Goal: Navigation & Orientation: Go to known website

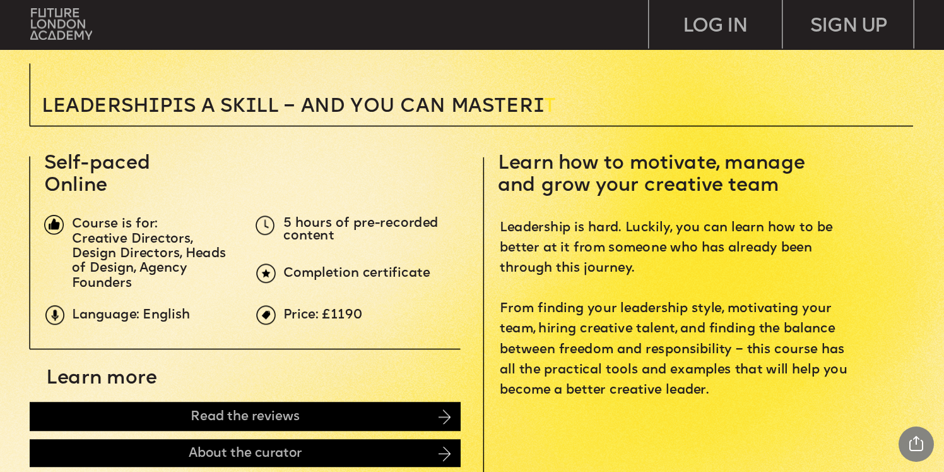
scroll to position [368, 0]
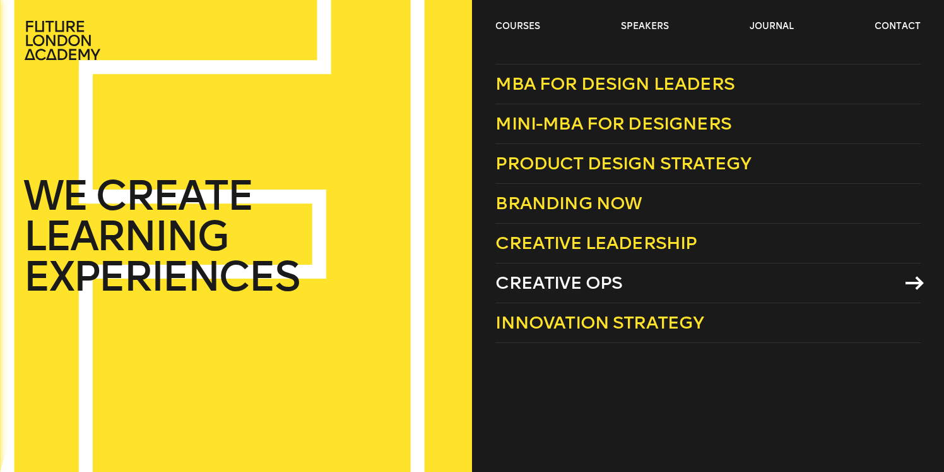
click at [546, 282] on span "Creative Ops" at bounding box center [559, 282] width 127 height 21
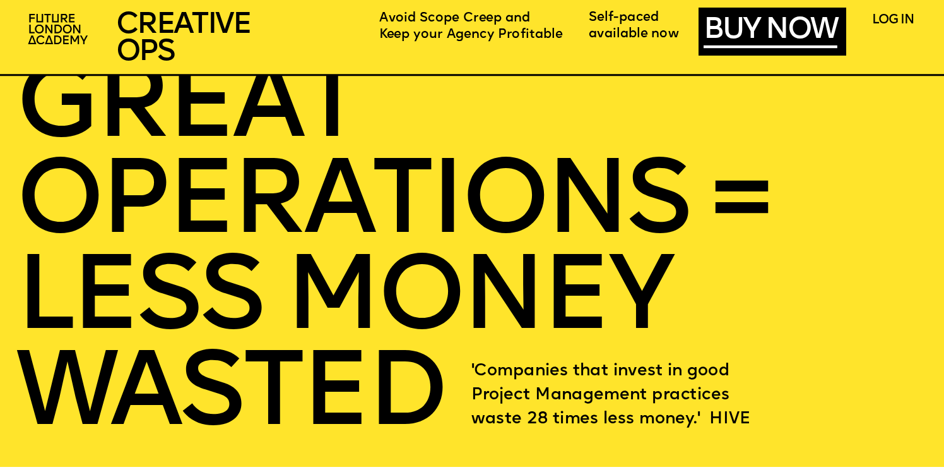
scroll to position [2029, 0]
